Goal: Information Seeking & Learning: Learn about a topic

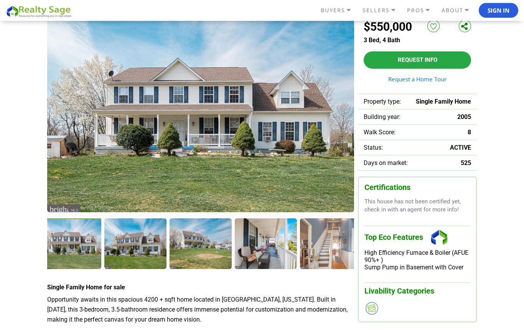
scroll to position [56, 0]
click at [293, 154] on img at bounding box center [200, 113] width 307 height 198
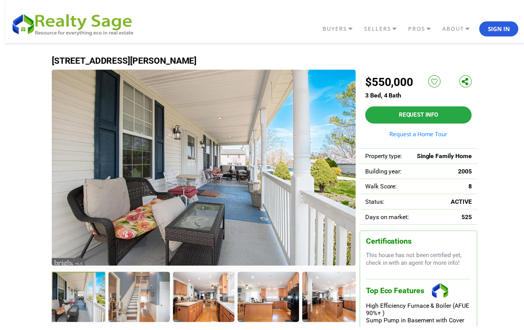
scroll to position [11, 0]
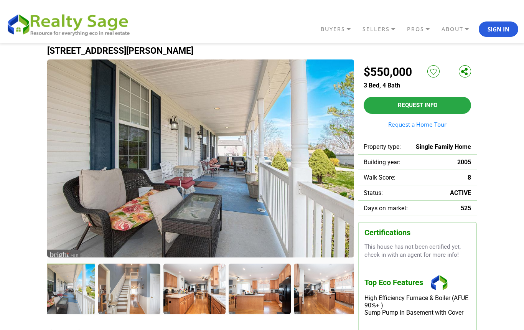
click at [77, 296] on div at bounding box center [65, 290] width 64 height 52
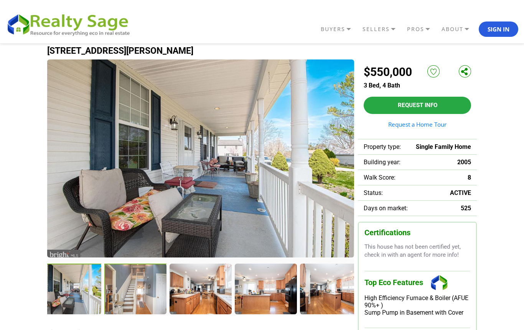
click at [142, 296] on div at bounding box center [136, 290] width 64 height 52
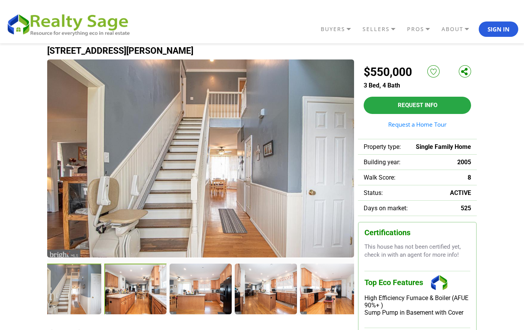
click at [136, 288] on div at bounding box center [136, 290] width 64 height 52
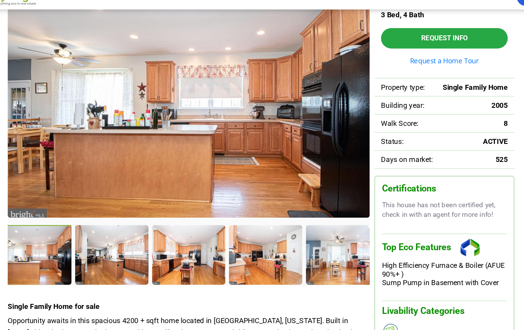
scroll to position [73, 0]
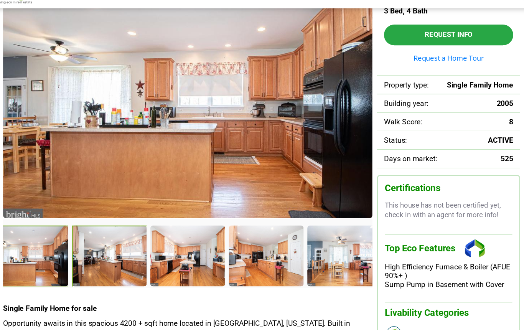
click at [104, 211] on div at bounding box center [136, 228] width 64 height 52
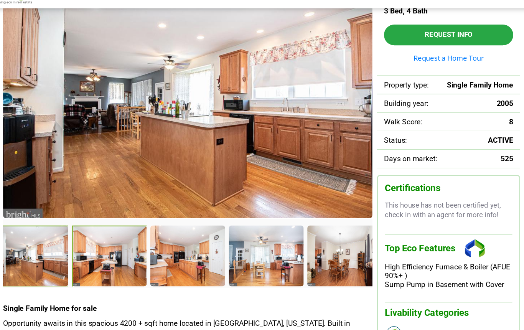
click at [104, 211] on div at bounding box center [136, 228] width 64 height 52
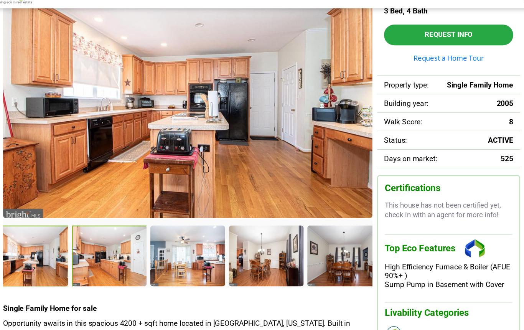
click at [104, 202] on div at bounding box center [136, 228] width 64 height 52
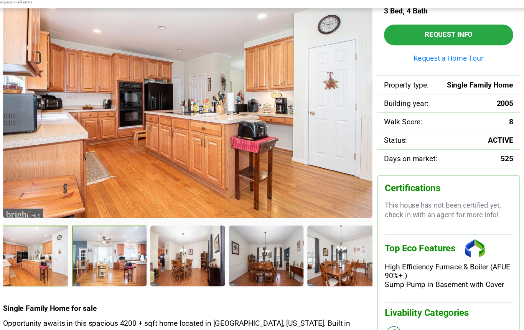
click at [104, 217] on div at bounding box center [136, 228] width 64 height 52
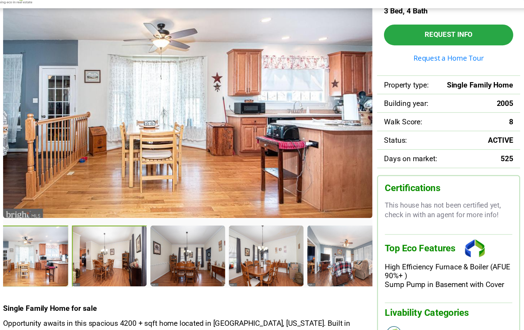
click at [104, 213] on div at bounding box center [136, 228] width 64 height 52
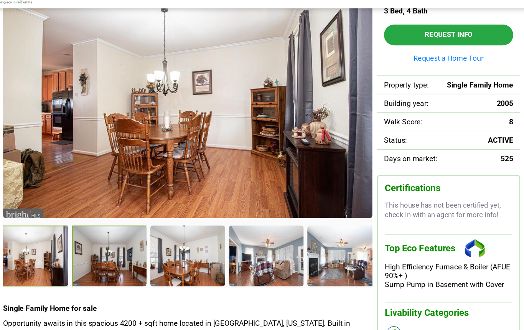
click at [104, 207] on div at bounding box center [136, 228] width 64 height 52
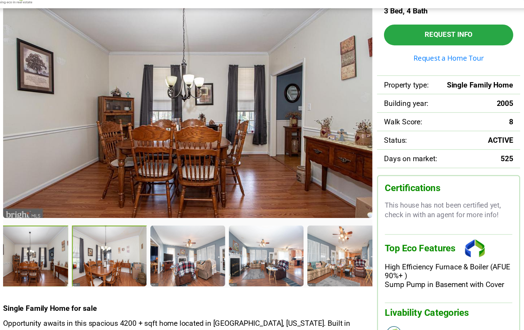
click at [104, 207] on div at bounding box center [136, 228] width 64 height 52
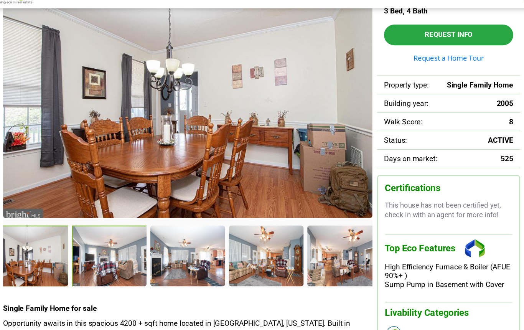
click at [104, 211] on div at bounding box center [136, 228] width 64 height 52
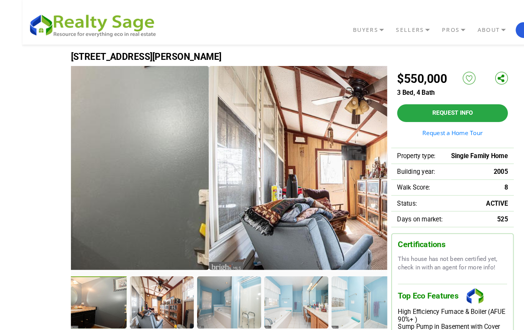
scroll to position [0, 0]
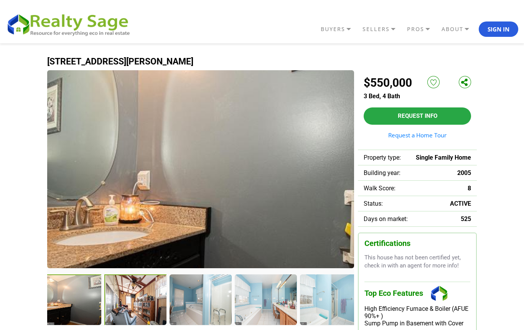
click at [136, 293] on div at bounding box center [136, 301] width 64 height 52
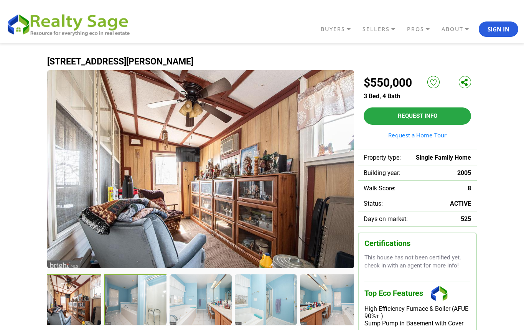
click at [136, 299] on div at bounding box center [136, 301] width 64 height 52
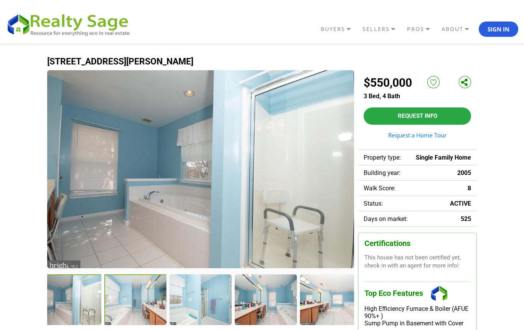
click at [127, 308] on div at bounding box center [136, 301] width 64 height 52
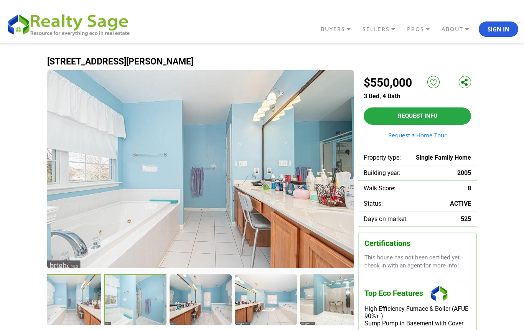
click at [135, 293] on div at bounding box center [136, 301] width 64 height 52
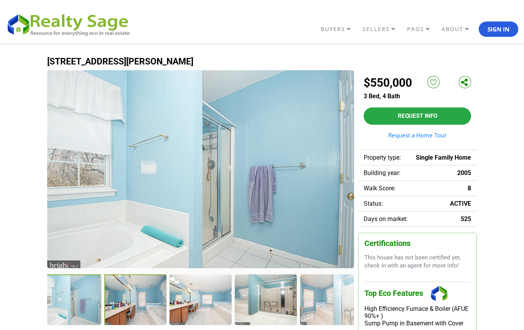
click at [138, 292] on div at bounding box center [136, 301] width 64 height 52
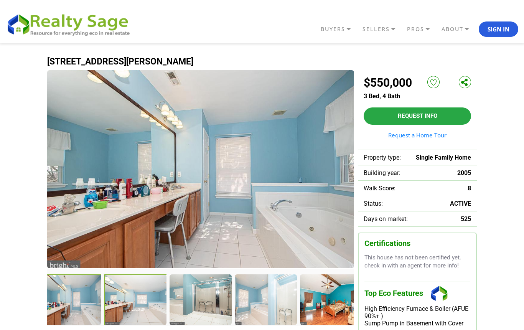
click at [132, 298] on div at bounding box center [136, 301] width 64 height 52
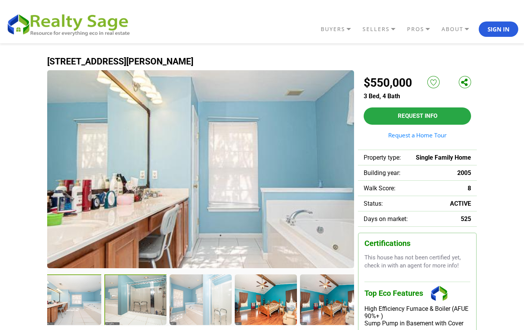
click at [133, 293] on div at bounding box center [136, 301] width 64 height 52
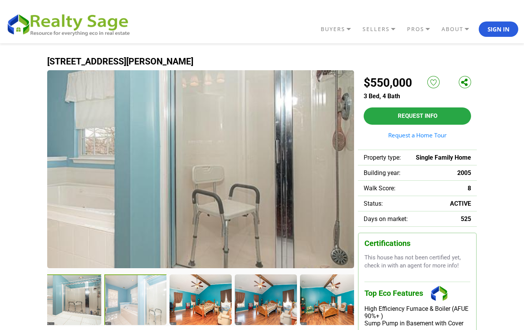
click at [127, 296] on div at bounding box center [136, 301] width 64 height 52
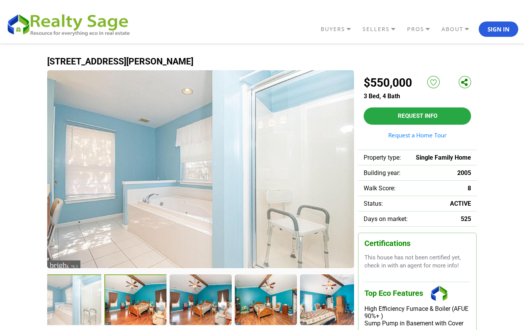
click at [135, 296] on div at bounding box center [136, 301] width 64 height 52
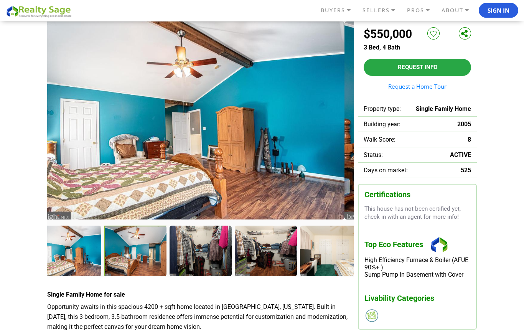
scroll to position [49, 0]
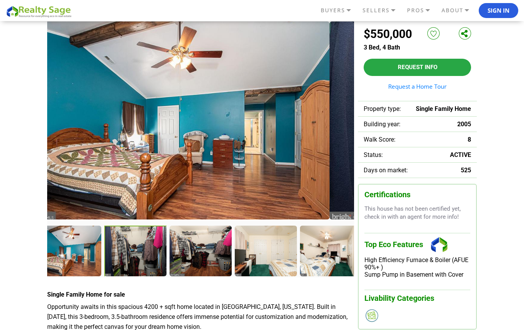
click at [87, 98] on img at bounding box center [176, 120] width 307 height 198
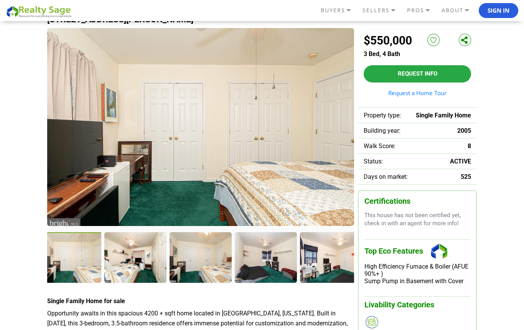
scroll to position [43, 0]
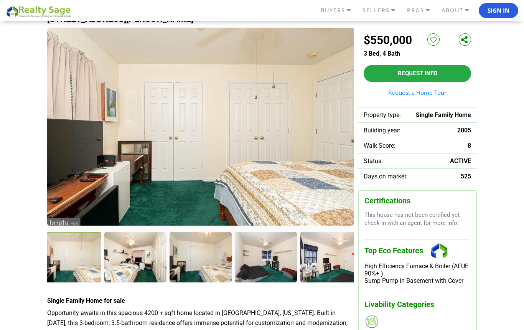
click at [88, 77] on img at bounding box center [200, 127] width 307 height 198
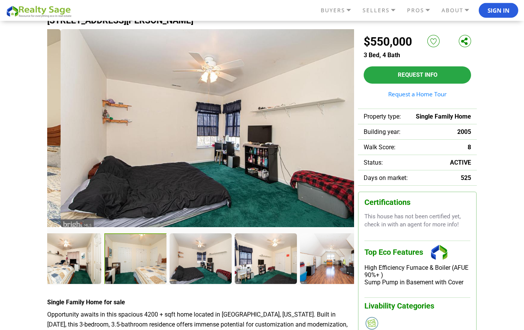
scroll to position [39, 0]
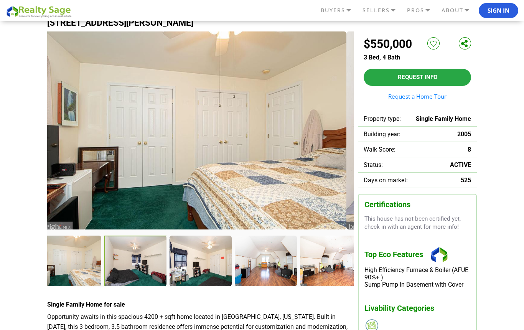
click at [93, 78] on img at bounding box center [193, 130] width 307 height 198
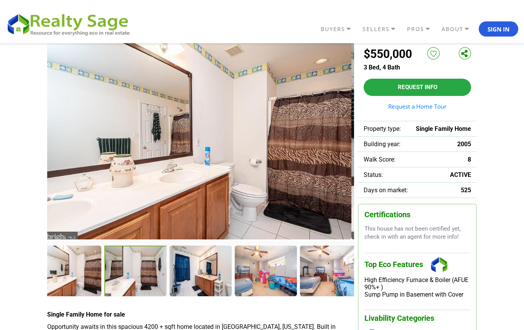
scroll to position [29, 0]
click at [81, 139] on img at bounding box center [198, 140] width 307 height 198
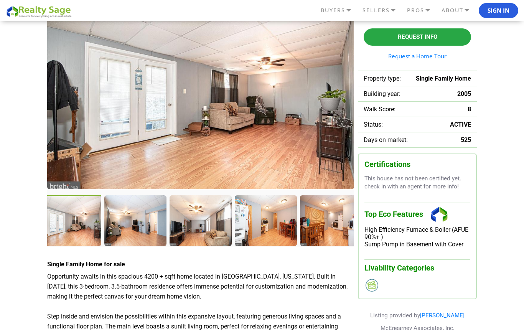
scroll to position [79, 0]
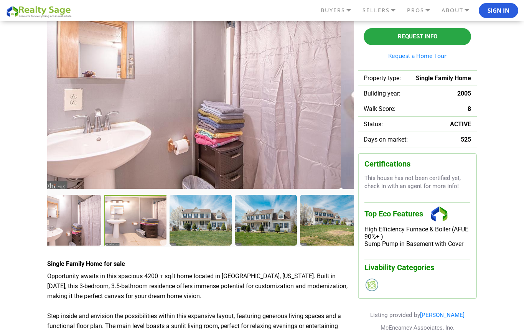
click at [71, 113] on img at bounding box center [187, 90] width 307 height 198
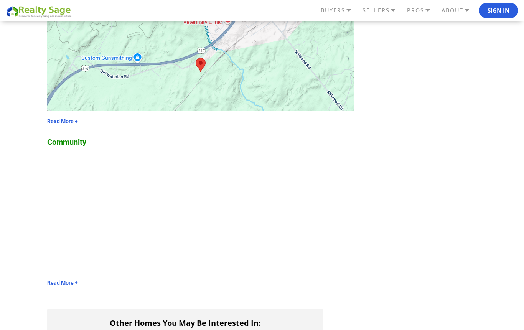
scroll to position [1327, 0]
